Goal: Transaction & Acquisition: Purchase product/service

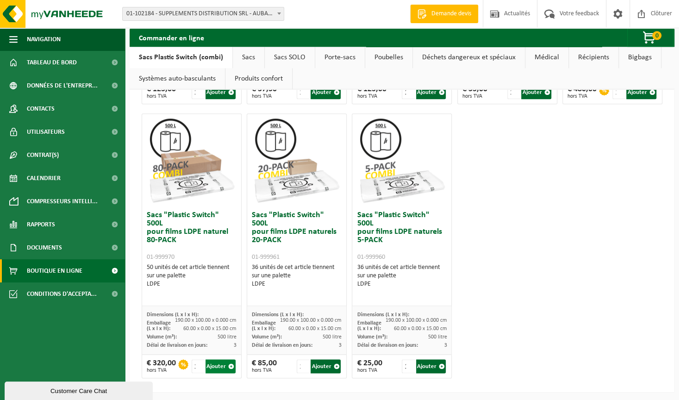
click at [216, 367] on button "Ajouter" at bounding box center [221, 366] width 30 height 14
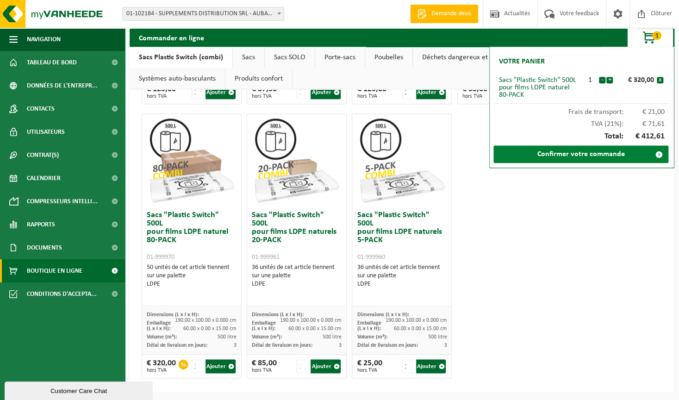
click at [589, 152] on link "Confirmer votre commande" at bounding box center [580, 154] width 175 height 18
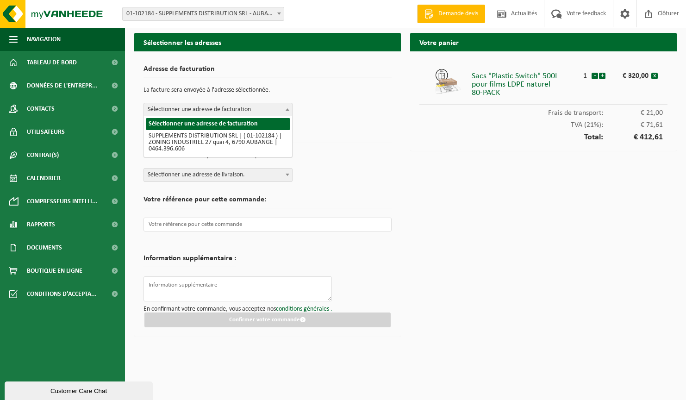
click at [238, 114] on span "Sélectionner une adresse de facturation" at bounding box center [218, 109] width 148 height 13
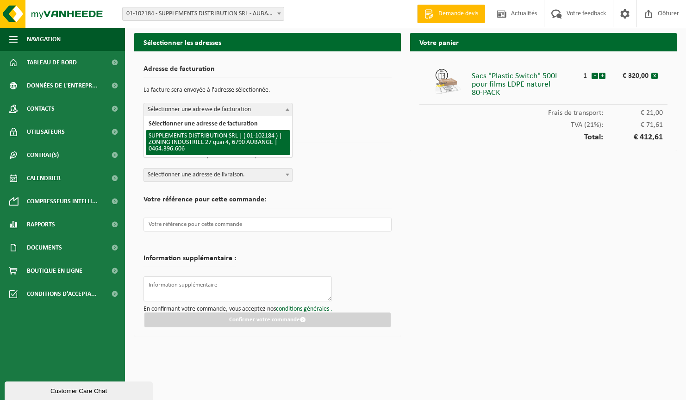
select select "95782"
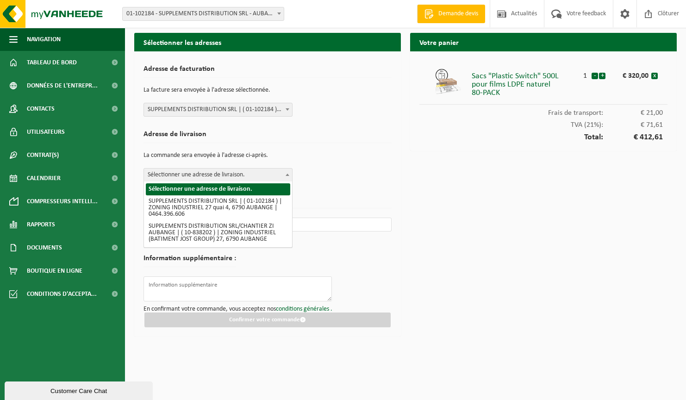
click at [208, 174] on span "Sélectionner une adresse de livraison." at bounding box center [218, 175] width 148 height 13
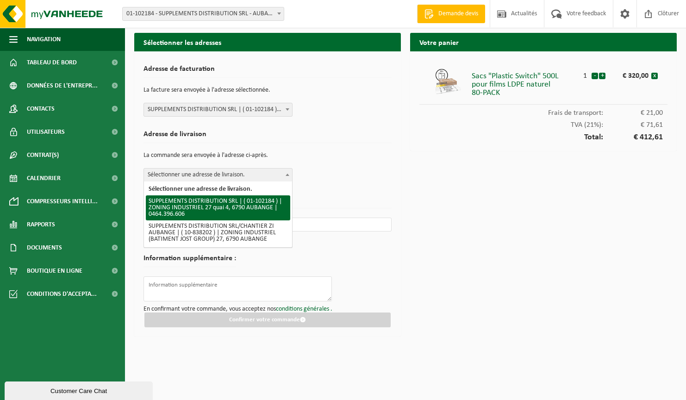
select select "95782"
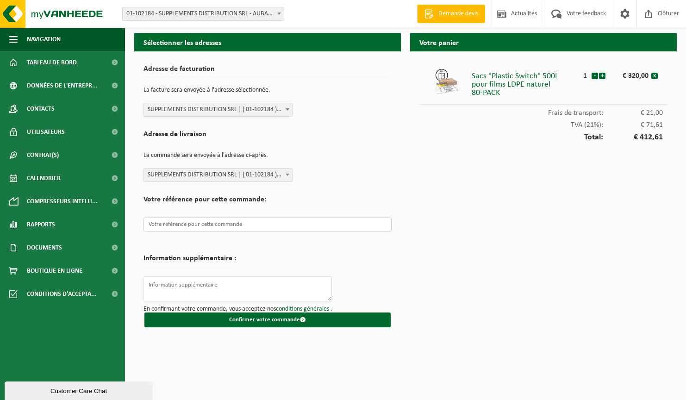
click at [205, 226] on input "text" at bounding box center [268, 225] width 248 height 14
click at [456, 225] on div "Votre panier Sacs "Plastic Switch" 500L pour films LDPE naturel 80-PACK 1 - + €…" at bounding box center [544, 187] width 276 height 308
click at [283, 321] on button "Confirmer votre commande" at bounding box center [267, 319] width 246 height 15
